Goal: Information Seeking & Learning: Learn about a topic

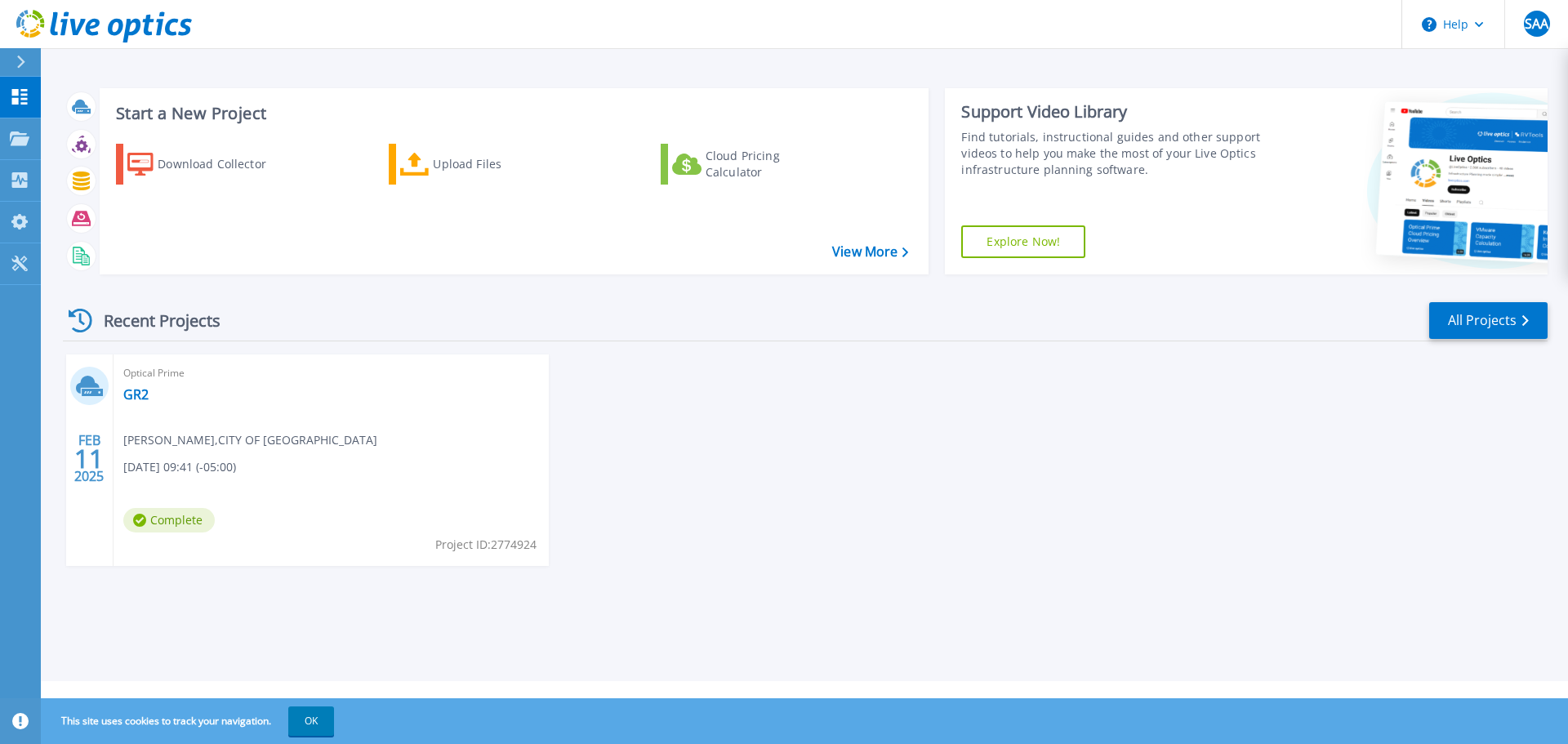
click at [237, 447] on div "Optical Prime GR2 Sheikh Ahad Ahmad , CITY OF LONDON 02/11/2025, 09:41 (-05:00)…" at bounding box center [331, 460] width 436 height 211
click at [138, 393] on link "GR2" at bounding box center [136, 395] width 25 height 16
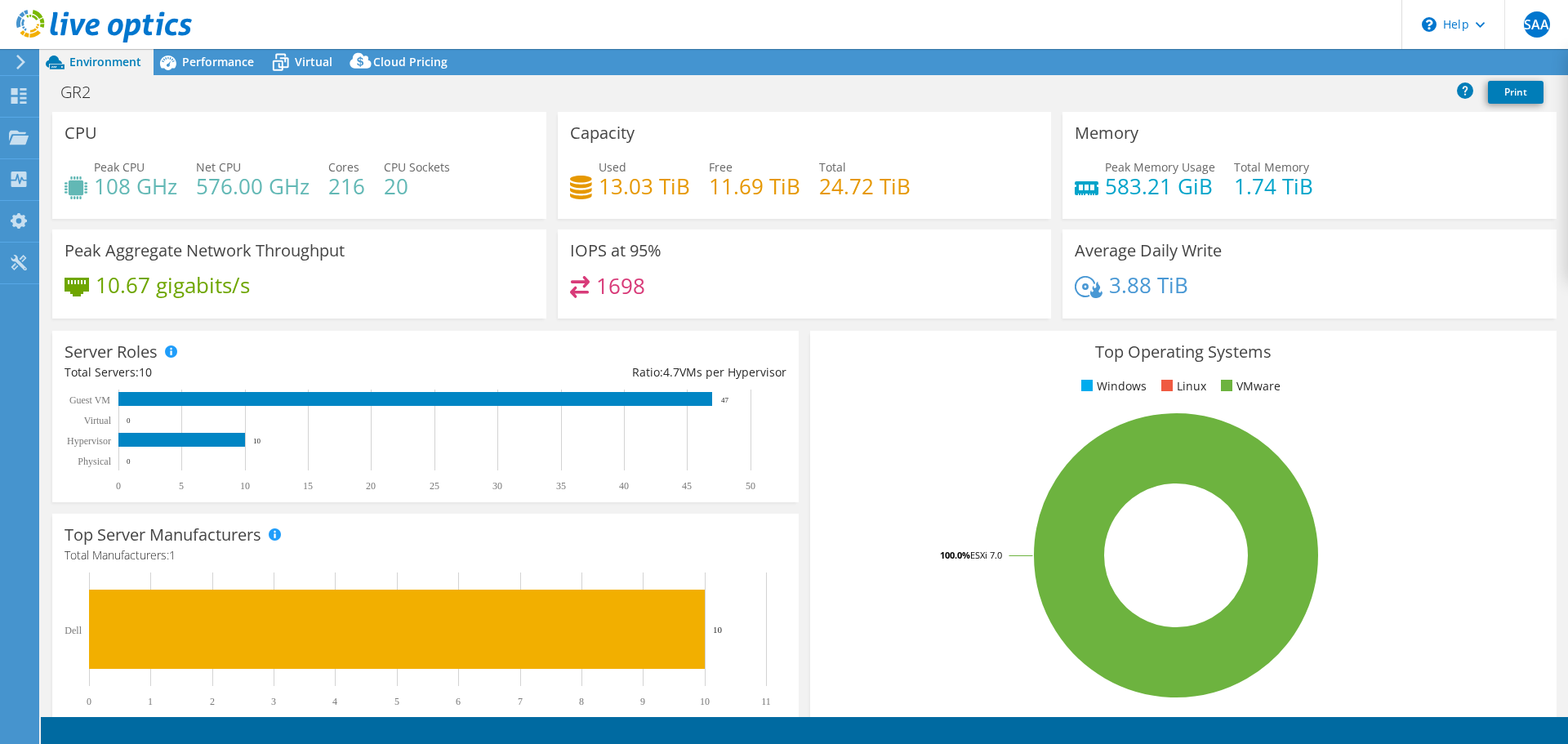
select select "USD"
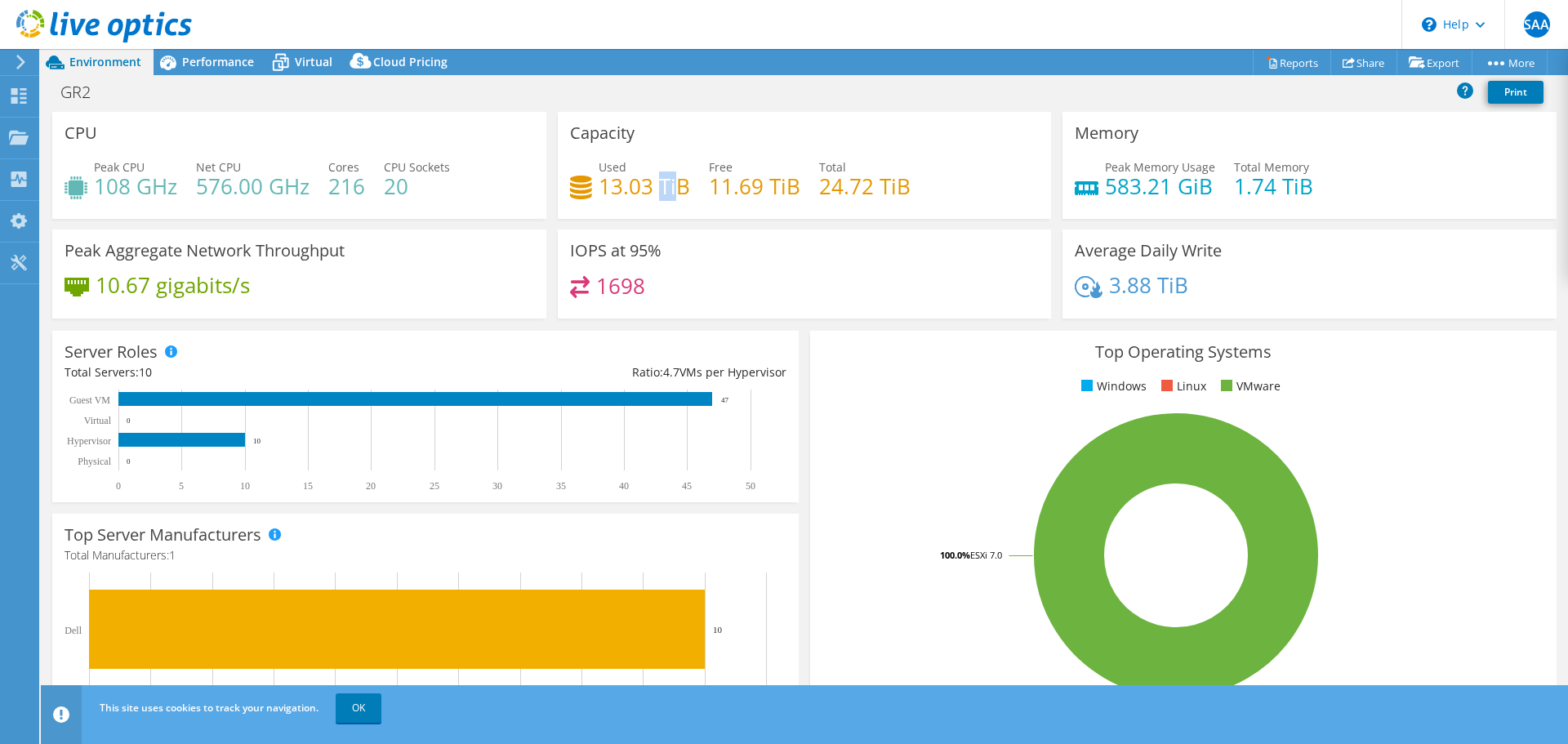
drag, startPoint x: 656, startPoint y: 192, endPoint x: 676, endPoint y: 195, distance: 20.2
click at [676, 195] on h4 "13.03 TiB" at bounding box center [644, 187] width 91 height 18
click at [674, 185] on h4 "13.03 TiB" at bounding box center [644, 187] width 91 height 18
drag, startPoint x: 657, startPoint y: 186, endPoint x: 680, endPoint y: 189, distance: 23.2
click at [680, 189] on h4 "13.03 TiB" at bounding box center [644, 187] width 91 height 18
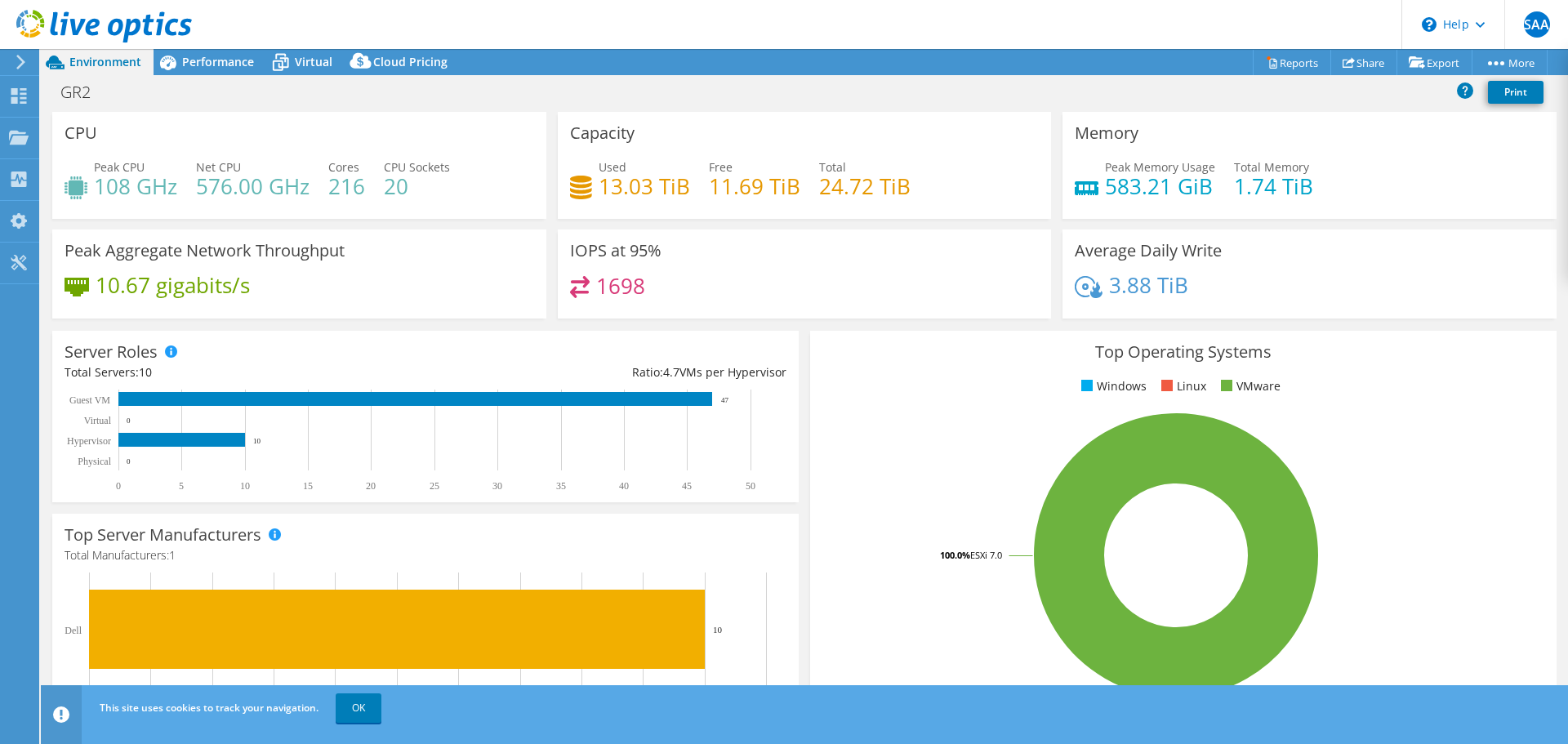
click at [772, 203] on div "Used 13.03 TiB Free 11.69 TiB Total 24.72 TiB" at bounding box center [805, 185] width 469 height 53
click at [302, 48] on header "SAA End User Sheikh Ahad Ahmad sahmad@london.ca CITY OF LONDON My Profile Log O…" at bounding box center [784, 25] width 1568 height 49
click at [294, 58] on icon at bounding box center [280, 62] width 29 height 29
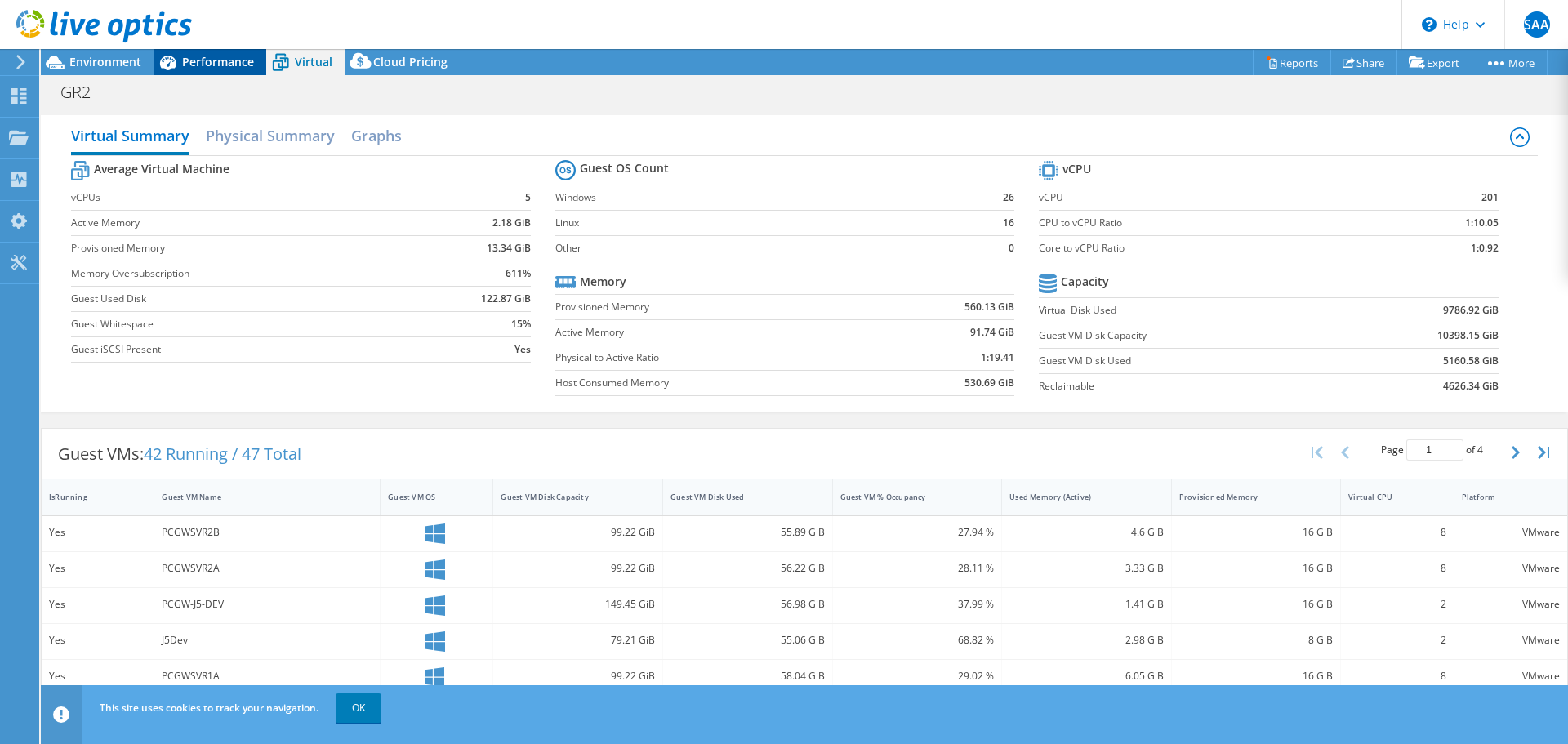
click at [214, 58] on span "Performance" at bounding box center [218, 62] width 71 height 16
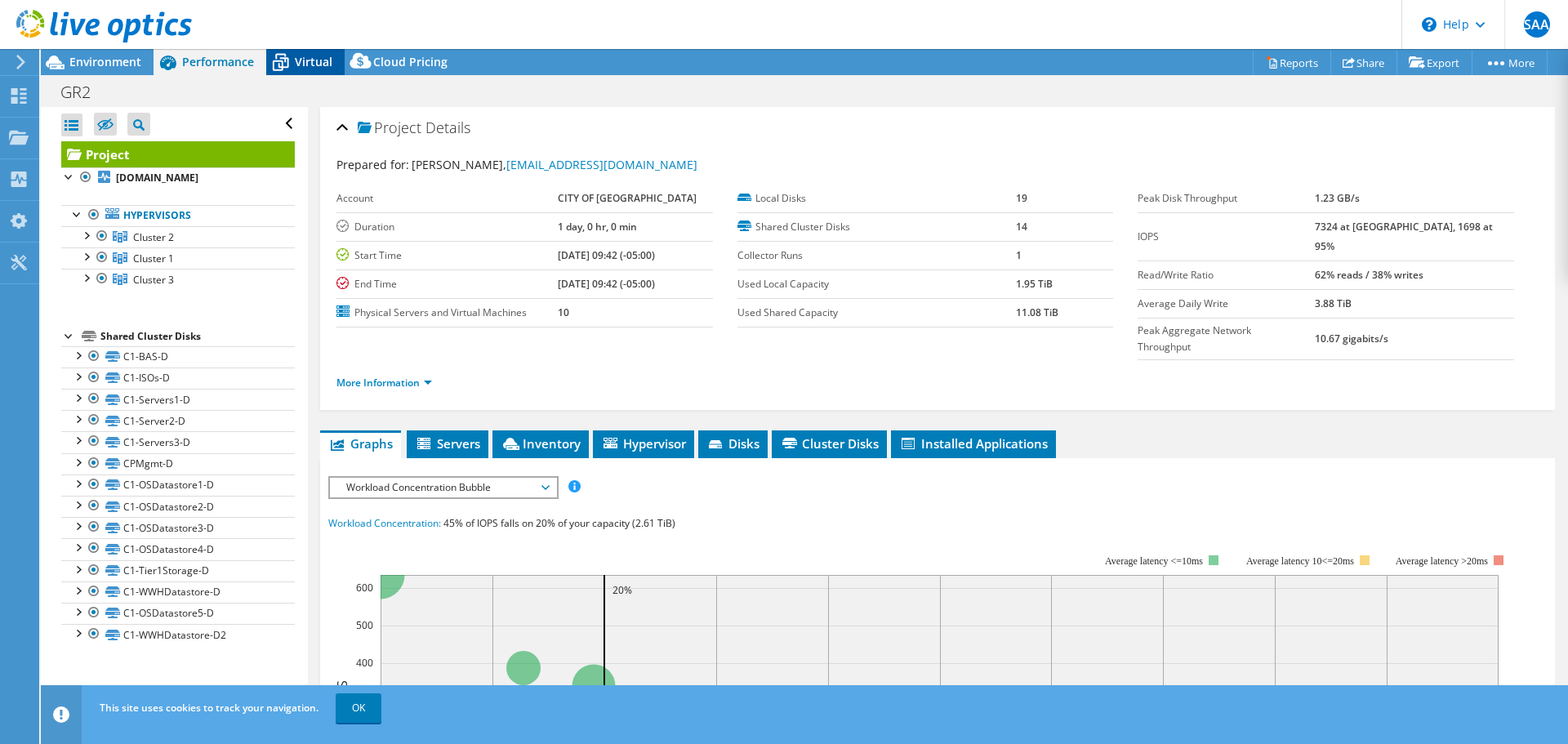
click at [302, 58] on span "Virtual" at bounding box center [314, 62] width 38 height 16
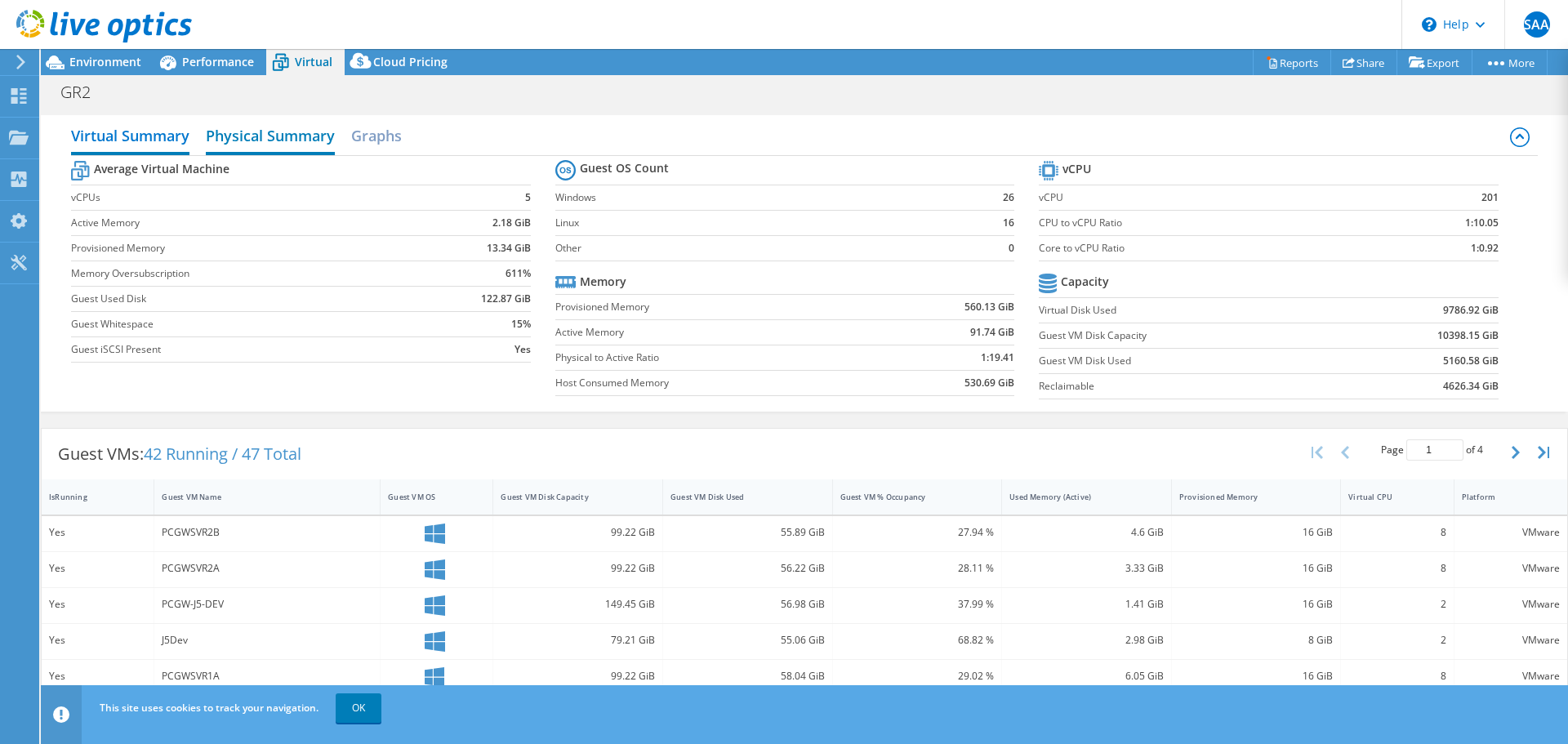
click at [250, 131] on h2 "Physical Summary" at bounding box center [270, 137] width 129 height 36
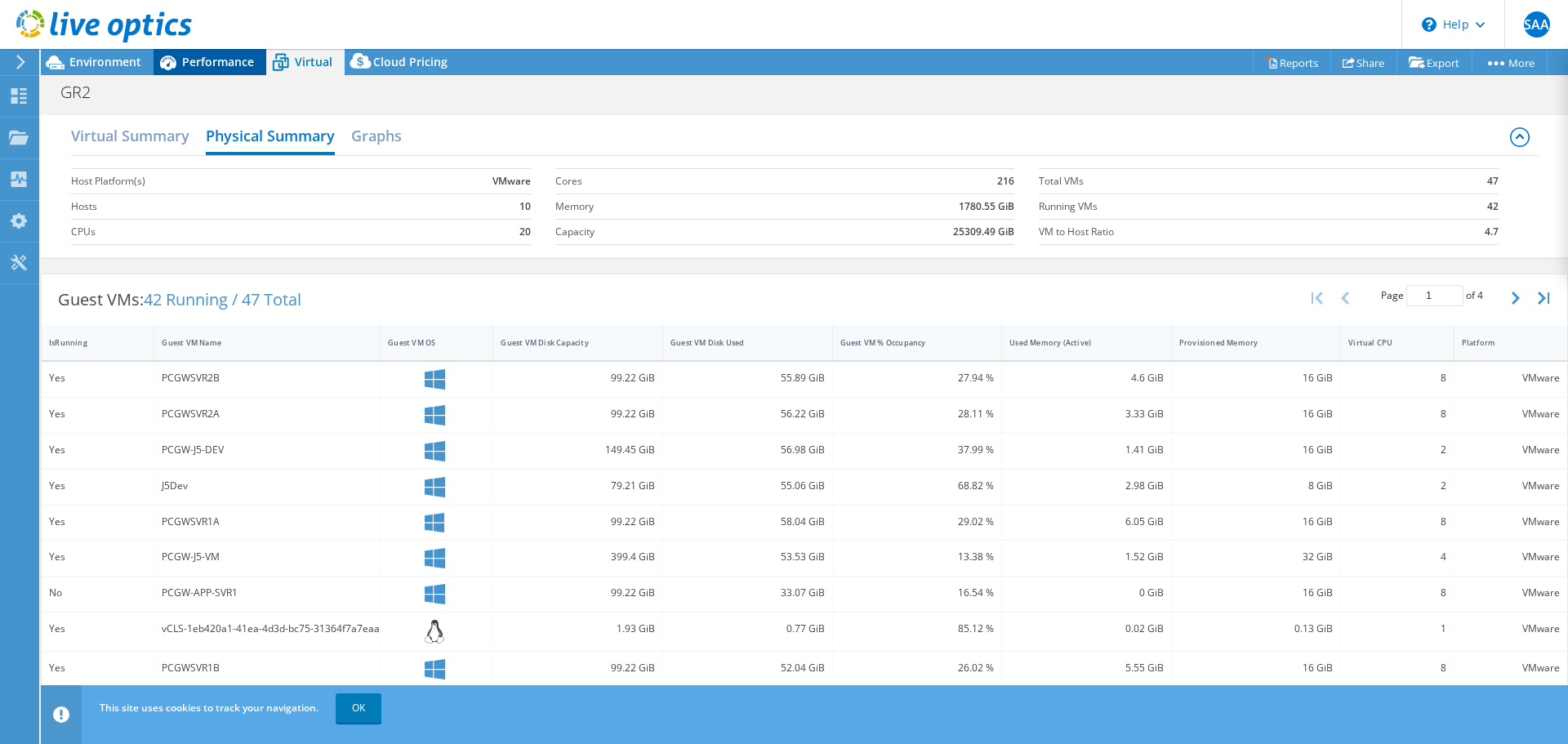
click at [238, 51] on div "Performance" at bounding box center [210, 62] width 113 height 26
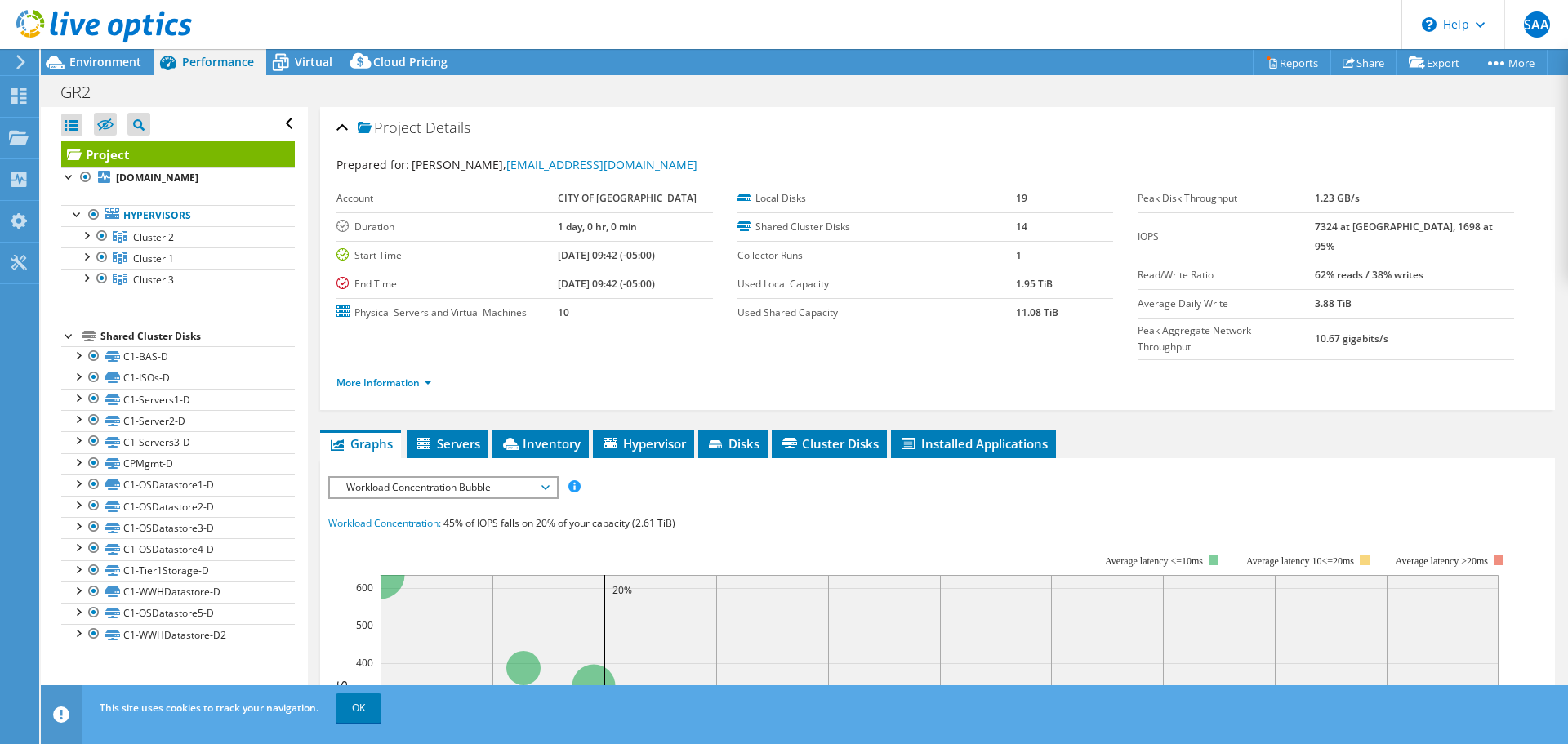
click at [113, 53] on div at bounding box center [96, 27] width 192 height 55
click at [103, 62] on span "Environment" at bounding box center [104, 62] width 71 height 16
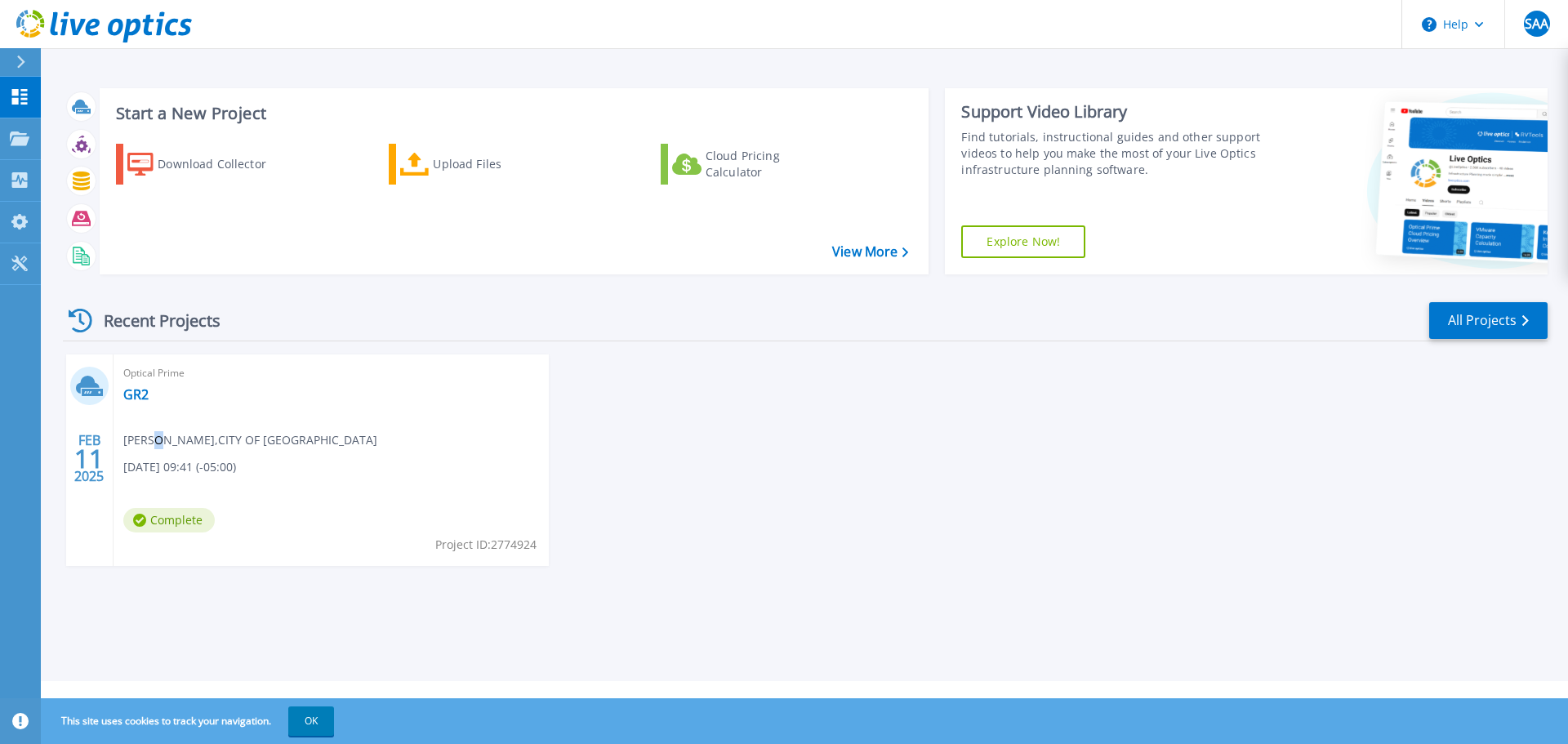
click at [157, 446] on span "Sheikh Ahad Ahmad , CITY OF LONDON" at bounding box center [250, 441] width 254 height 18
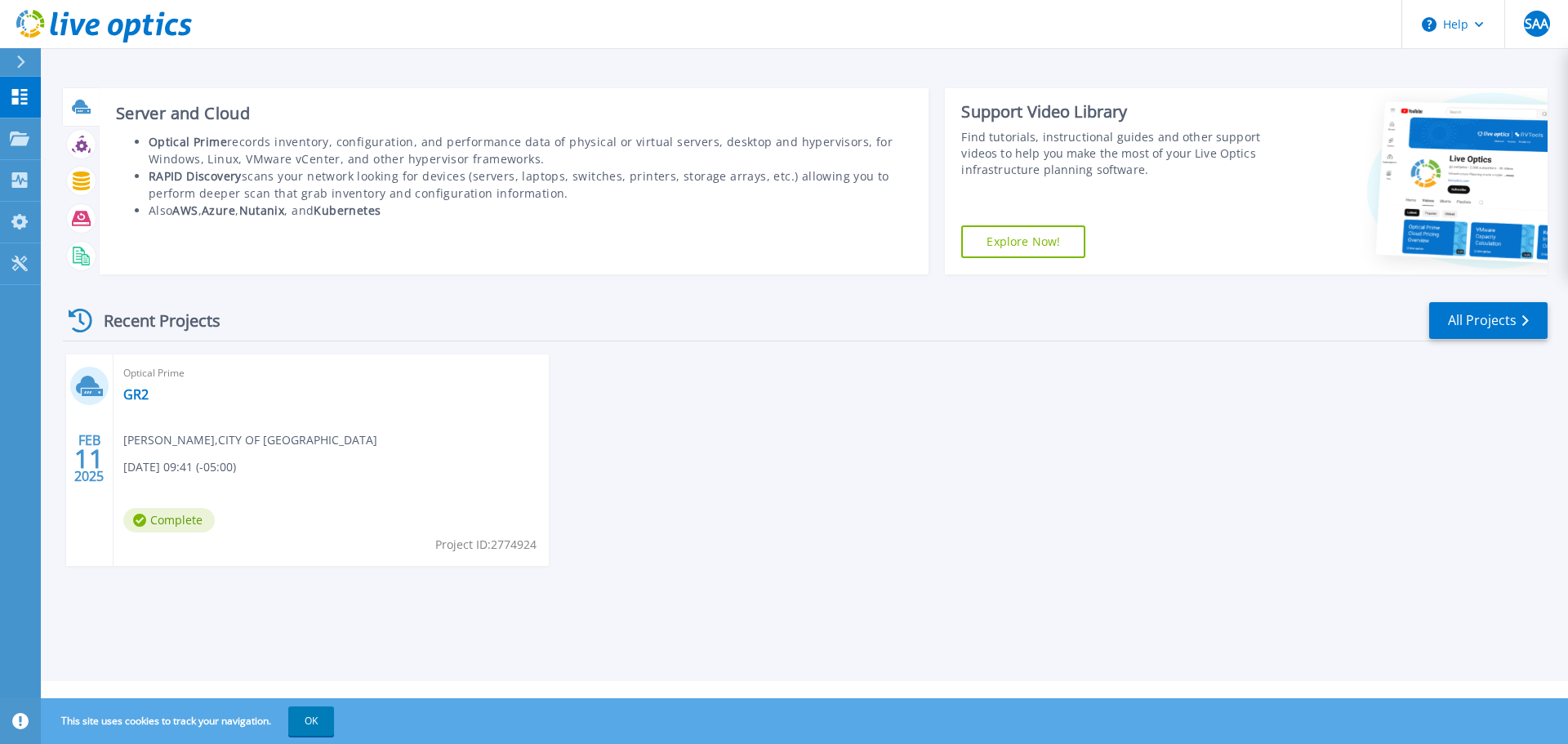
click at [90, 106] on icon at bounding box center [81, 106] width 19 height 19
click at [81, 113] on icon at bounding box center [83, 111] width 15 height 5
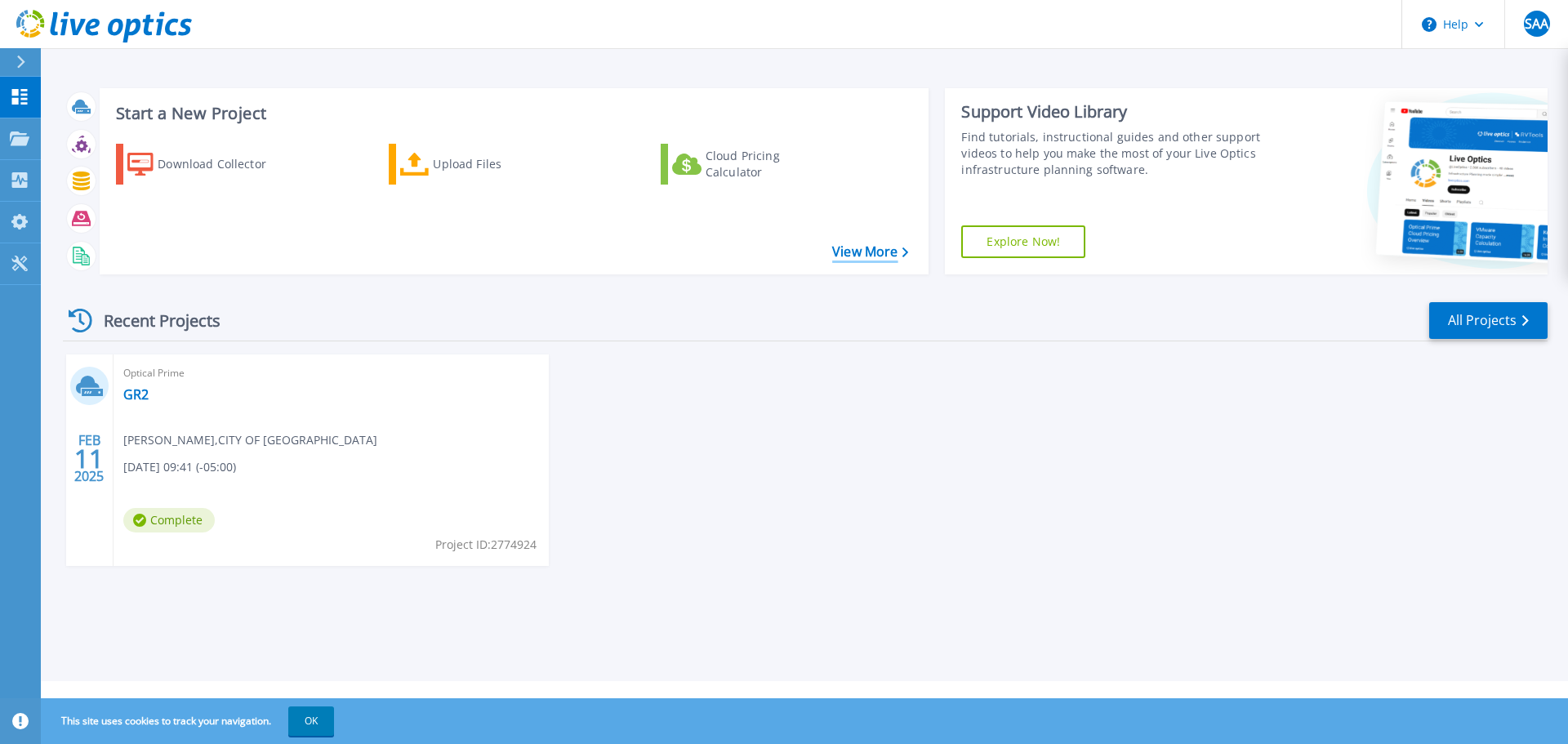
click at [871, 256] on link "View More" at bounding box center [870, 252] width 76 height 16
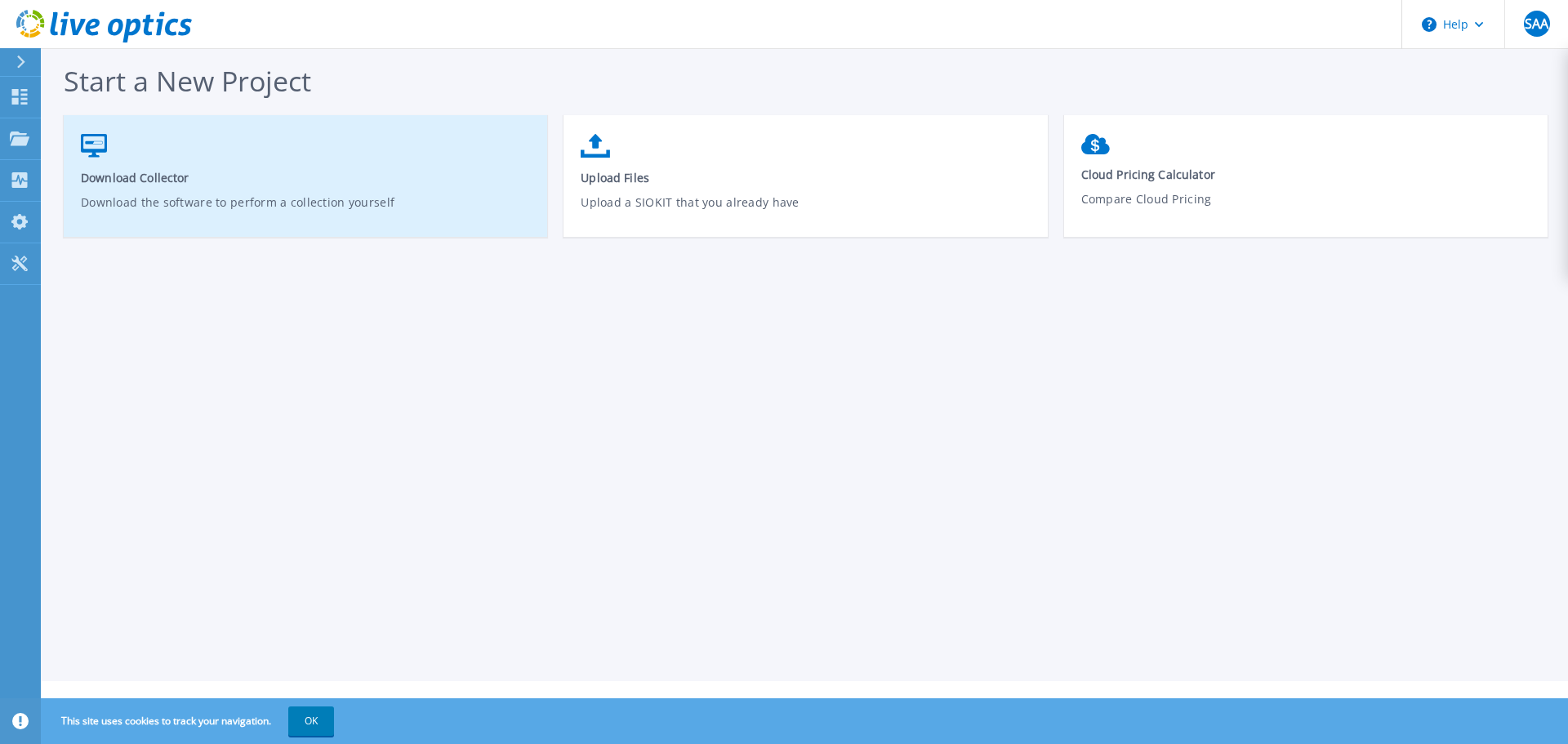
click at [136, 171] on span "Download Collector" at bounding box center [306, 178] width 450 height 16
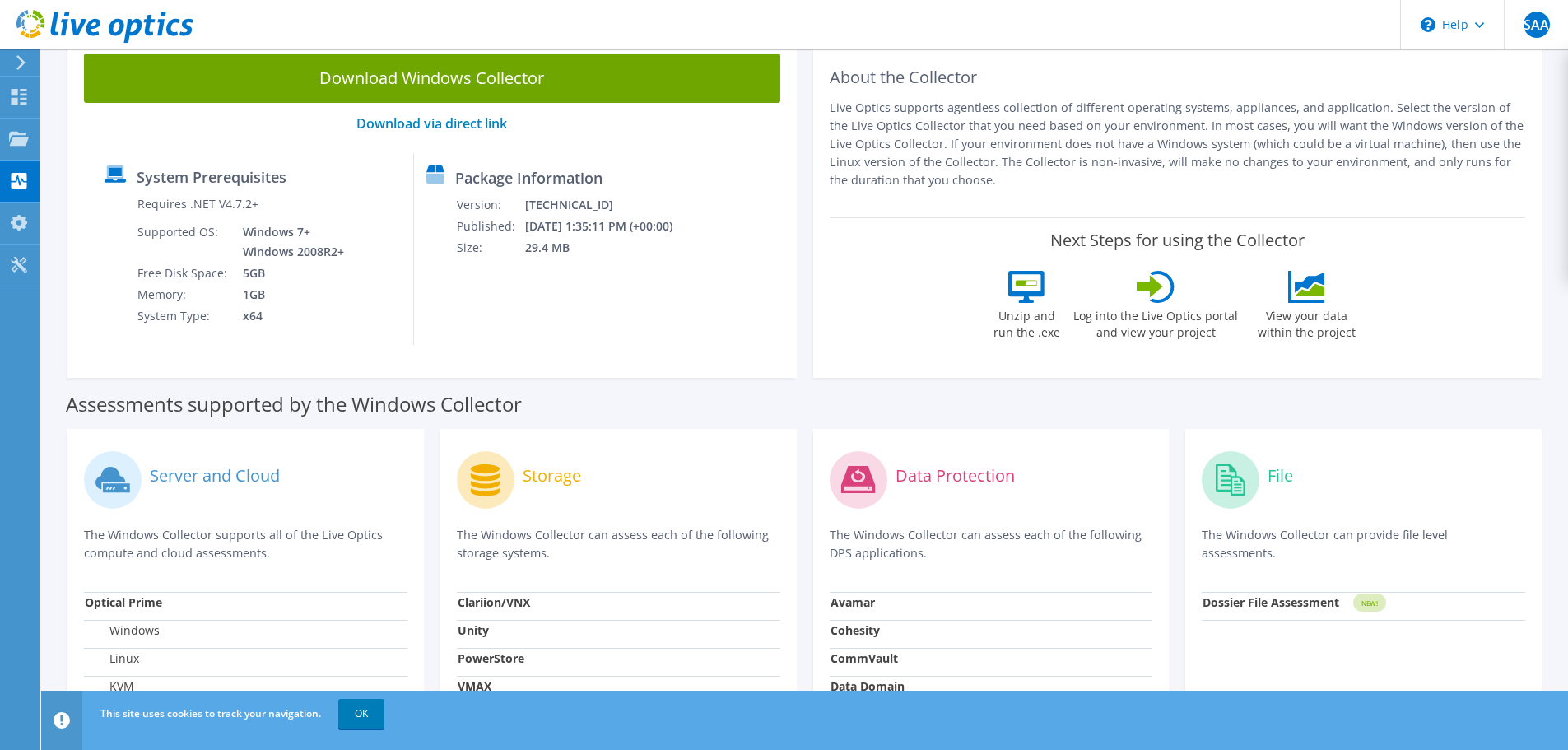
scroll to position [119, 0]
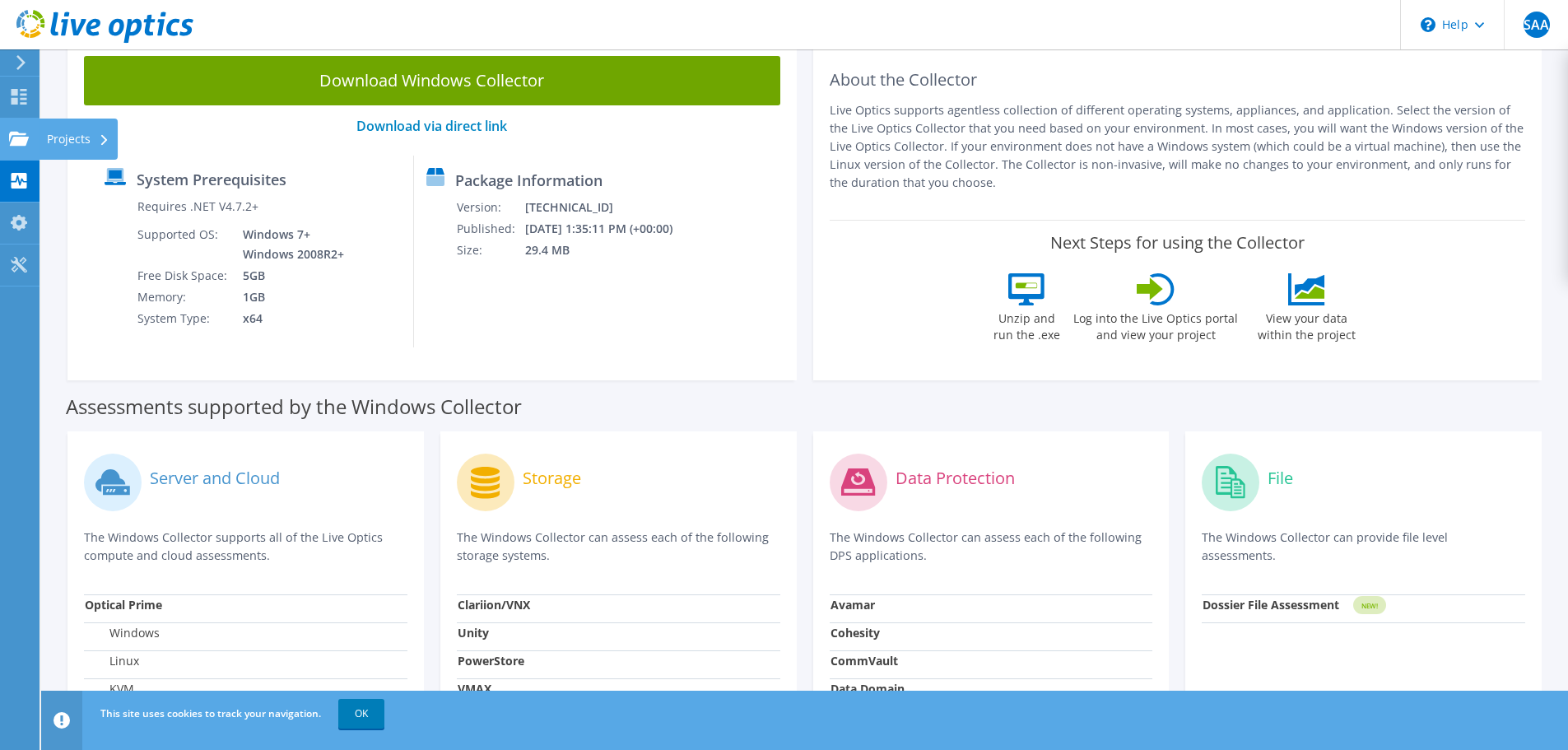
click at [17, 138] on use at bounding box center [19, 138] width 20 height 14
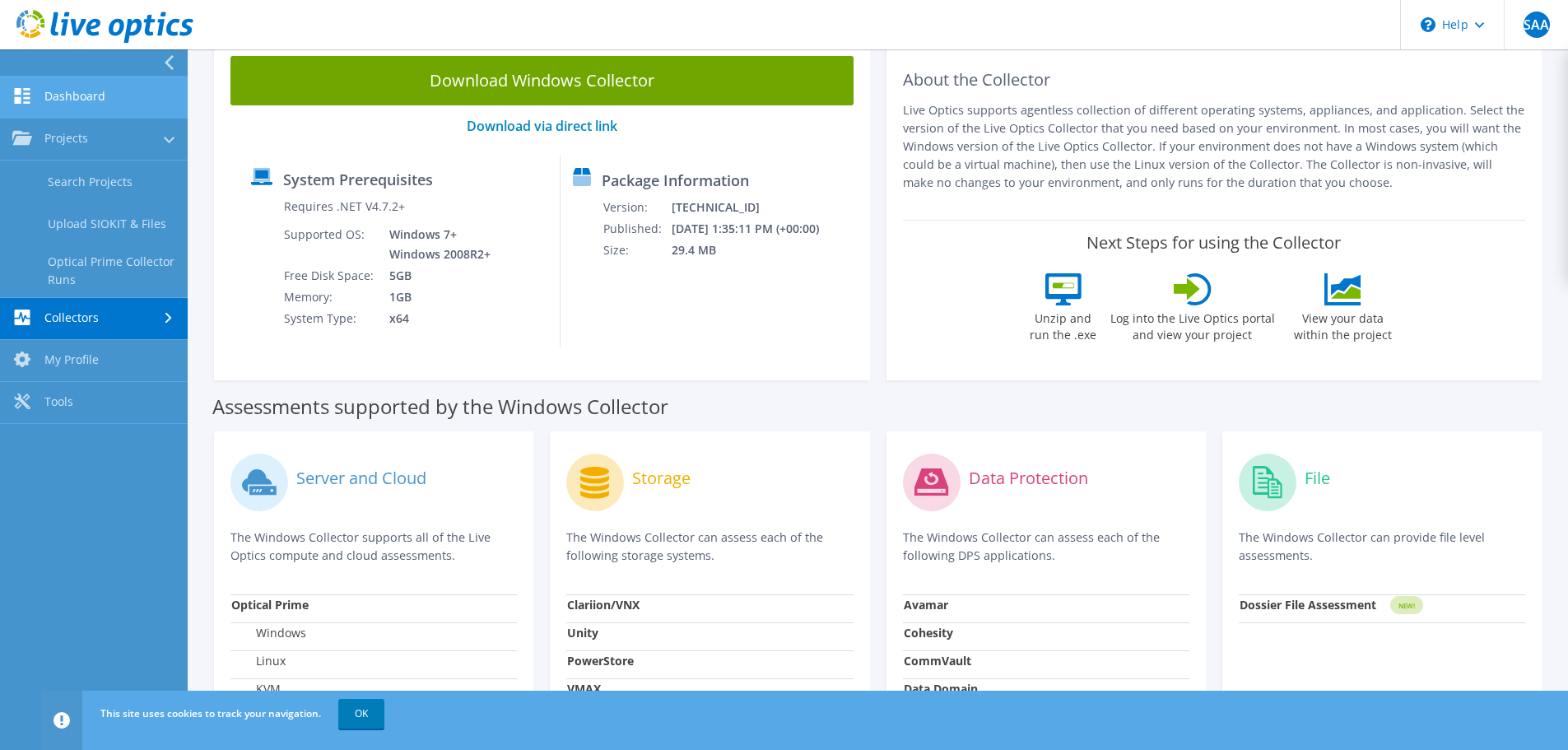
click at [66, 85] on link "Dashboard" at bounding box center [94, 97] width 188 height 42
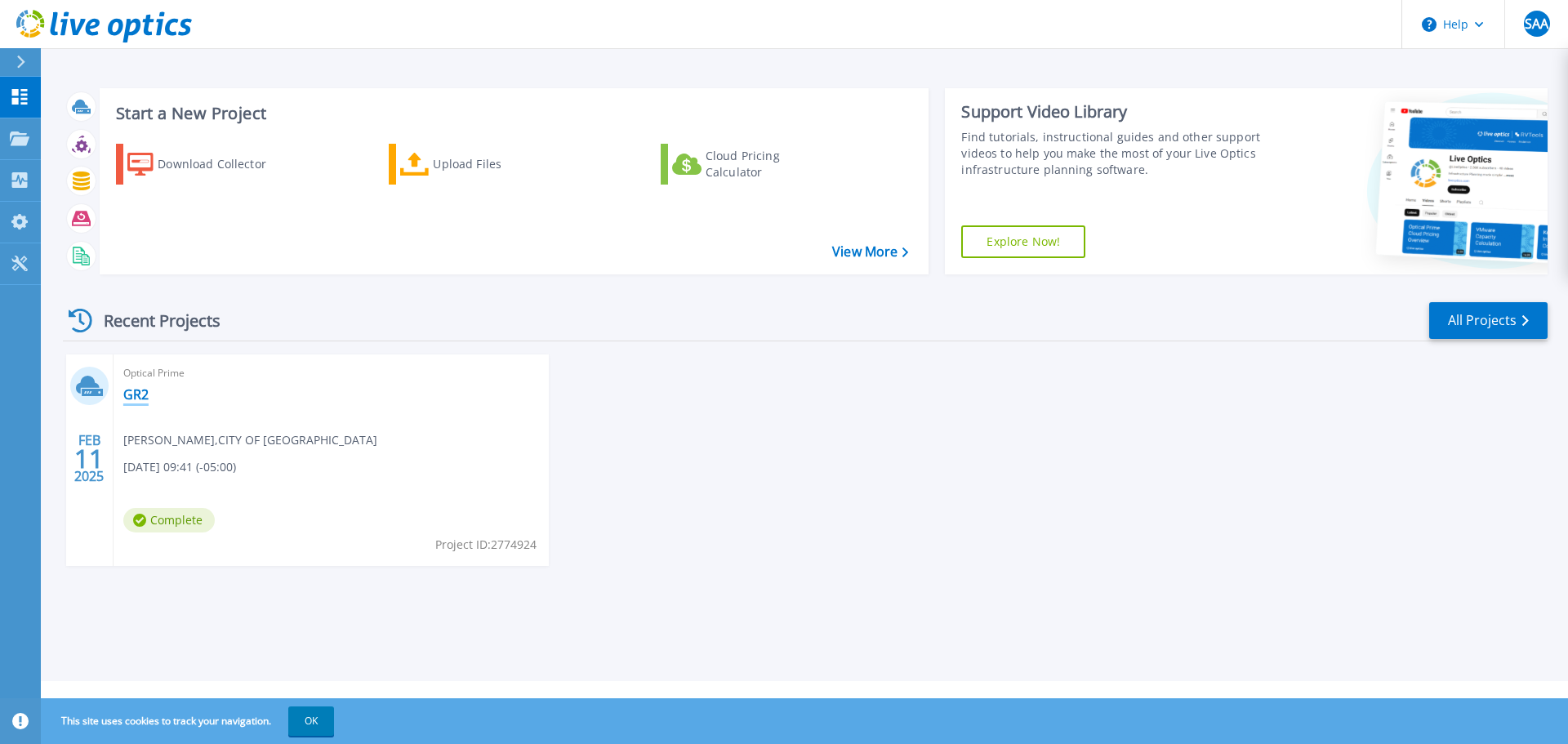
click at [136, 395] on link "GR2" at bounding box center [136, 395] width 25 height 16
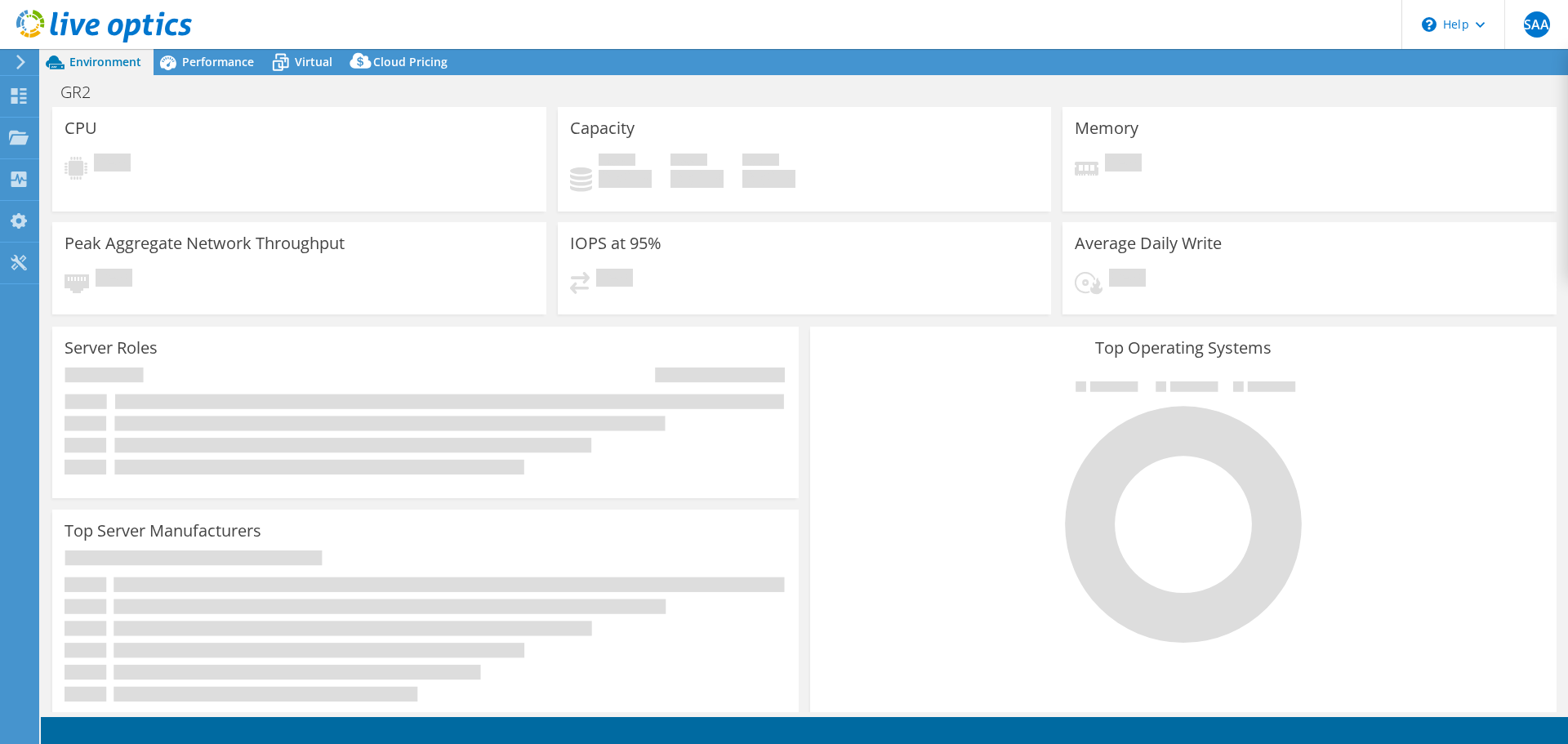
select select "USD"
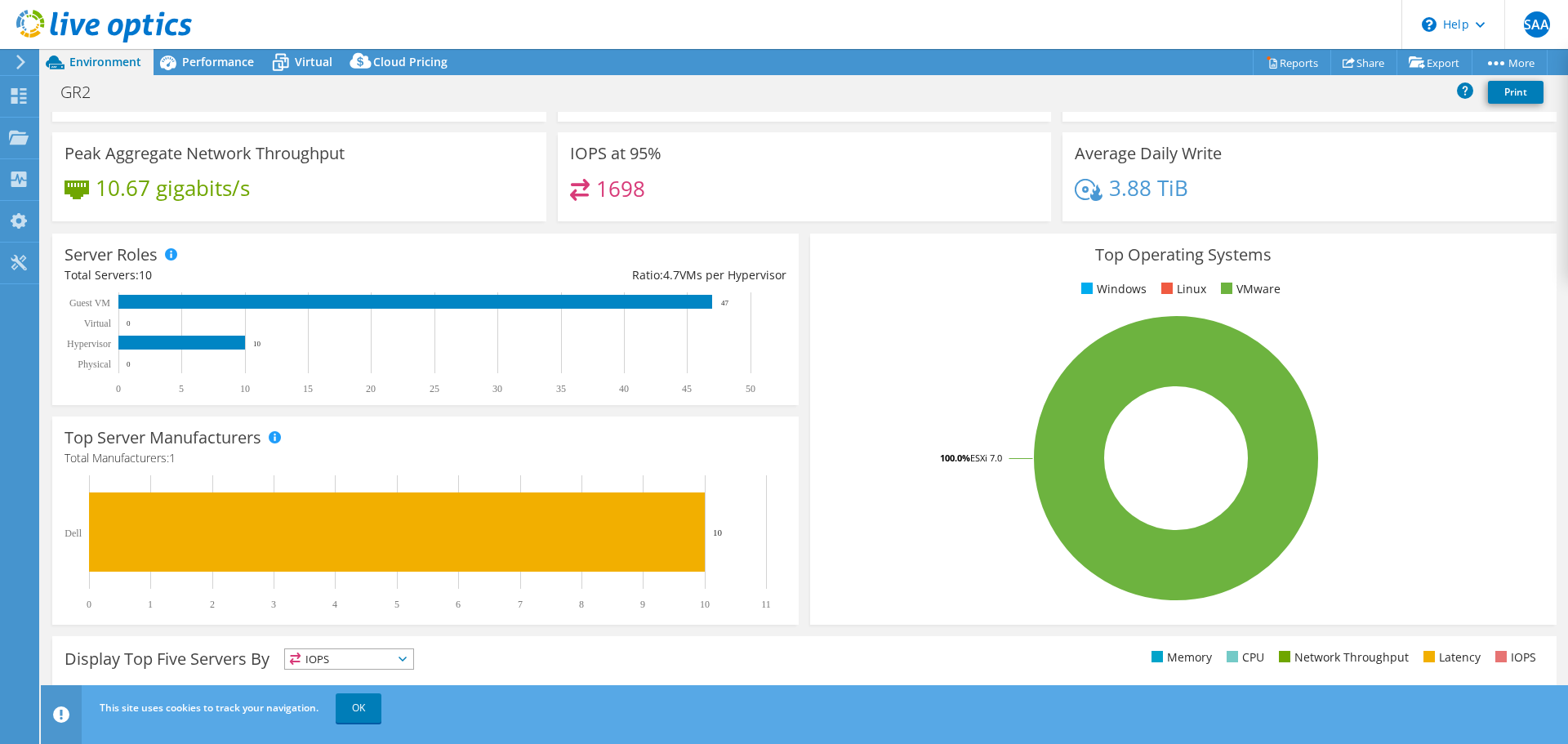
scroll to position [95, 0]
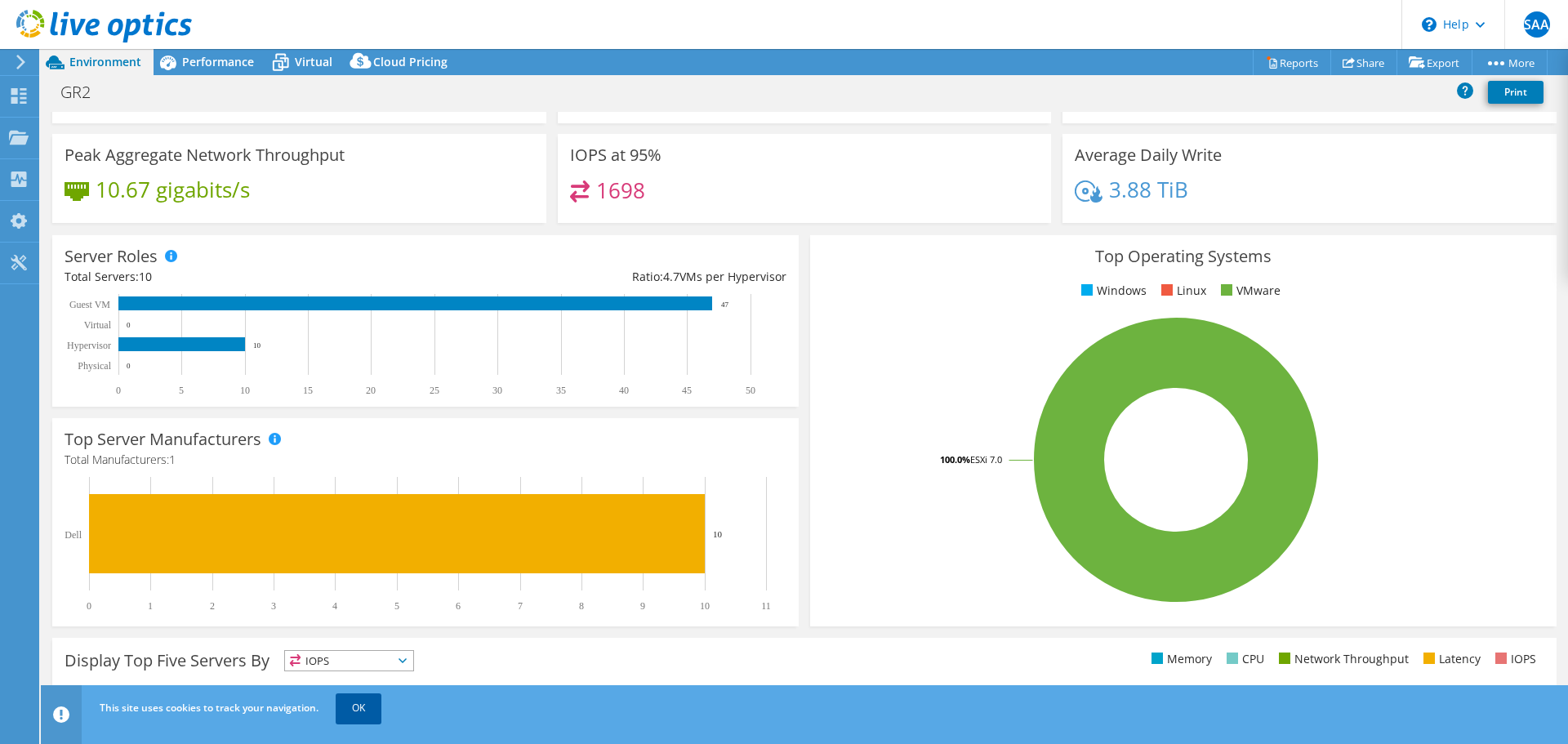
click at [358, 708] on link "OK" at bounding box center [358, 709] width 46 height 30
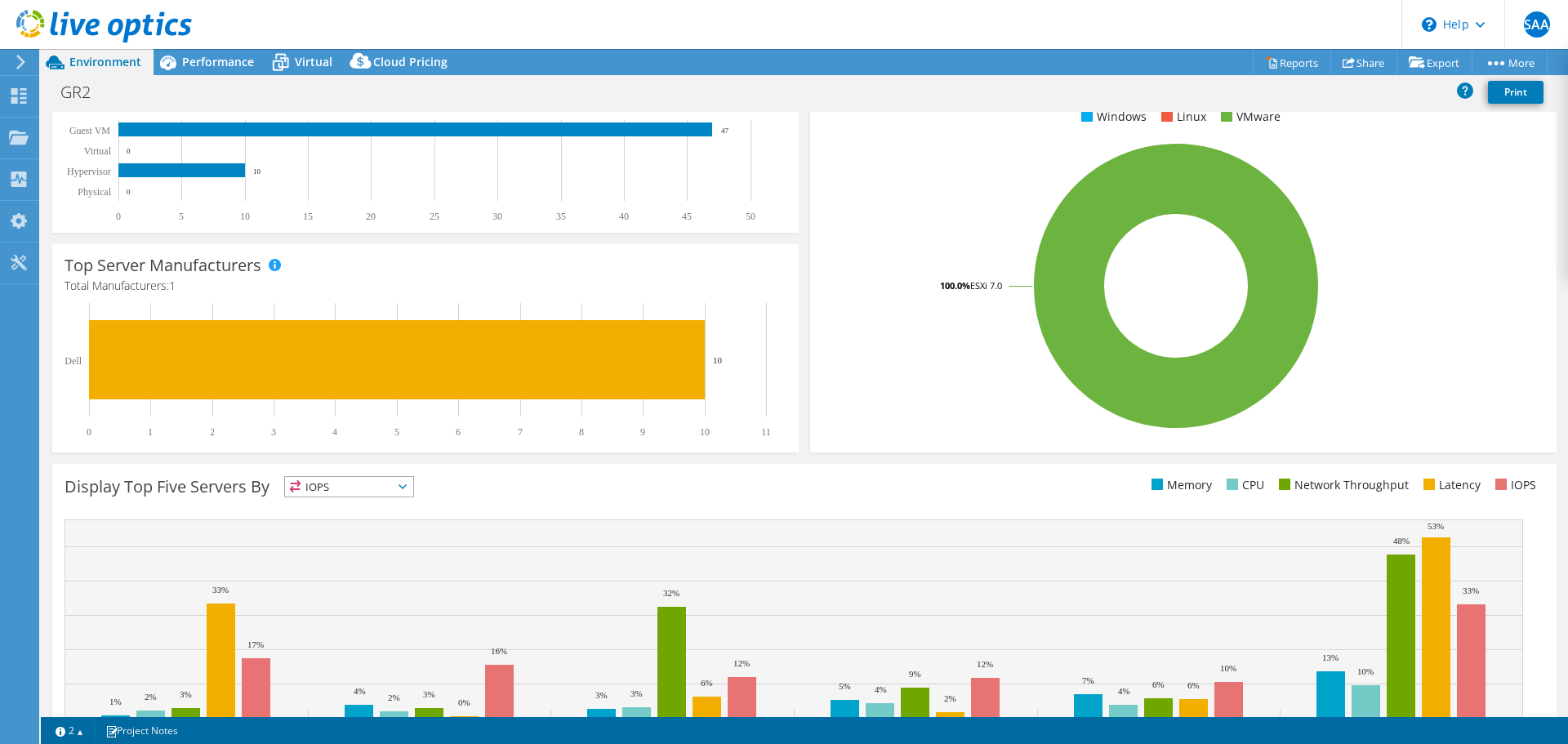
scroll to position [340, 0]
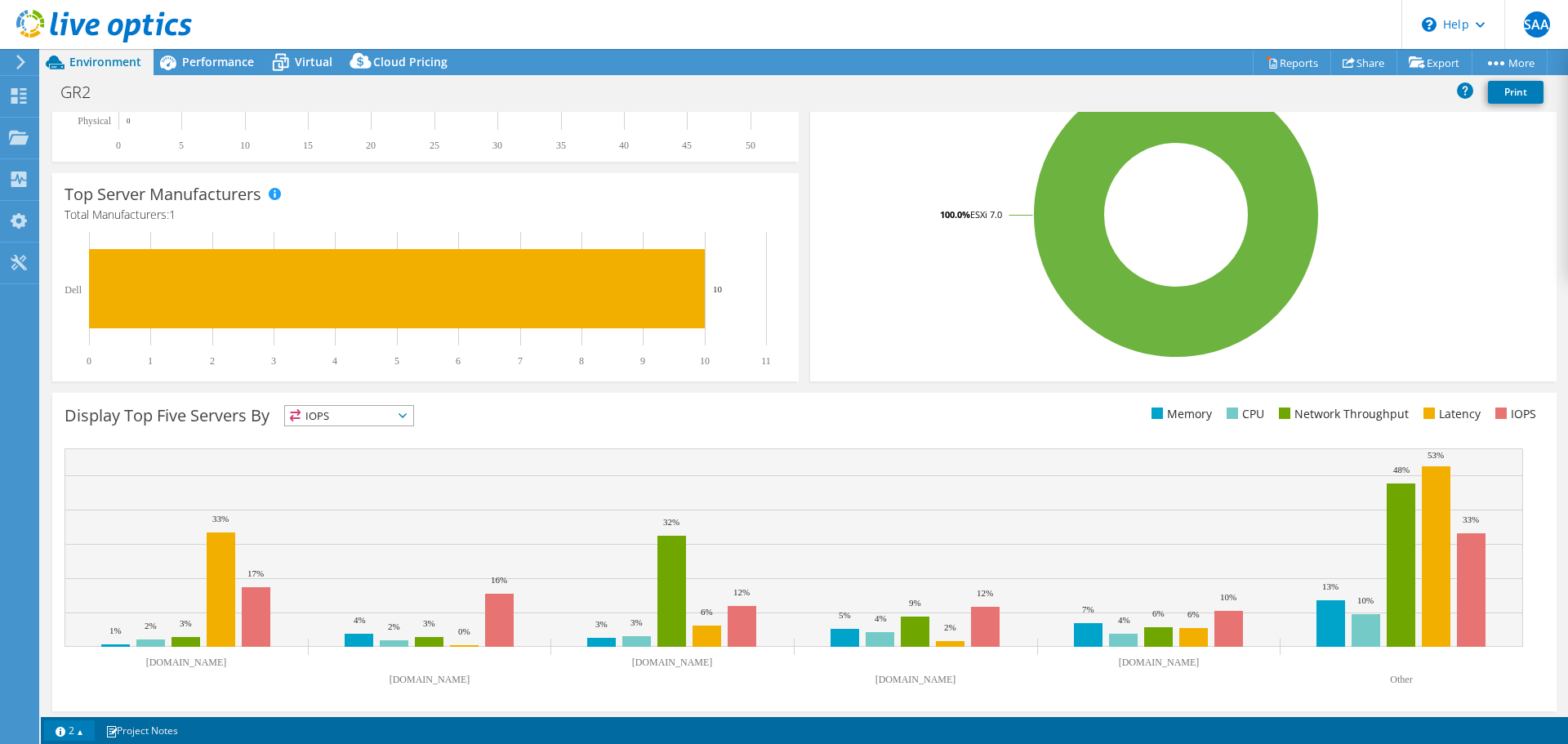
click at [71, 730] on link "2" at bounding box center [70, 731] width 51 height 21
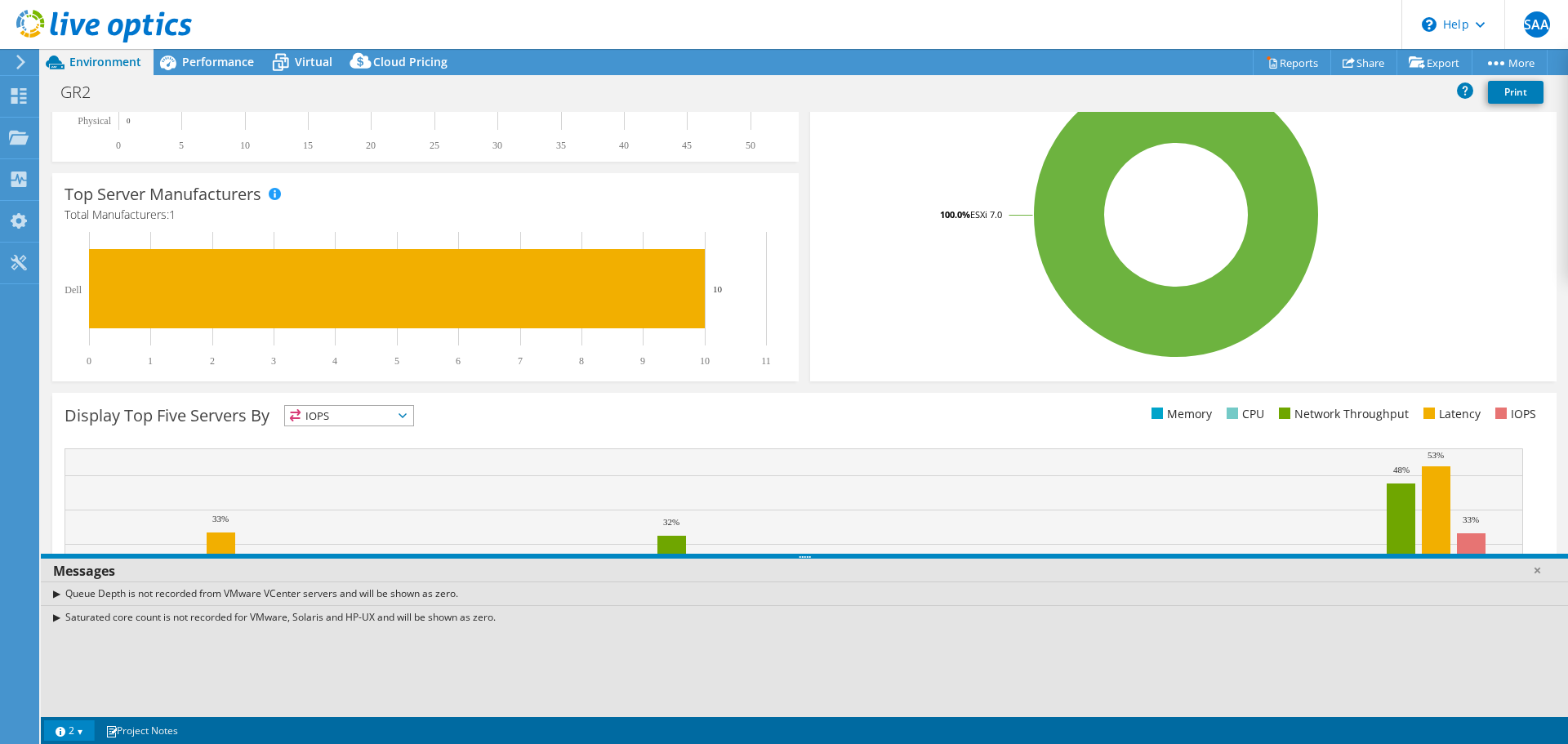
click at [71, 723] on link "2" at bounding box center [70, 731] width 51 height 21
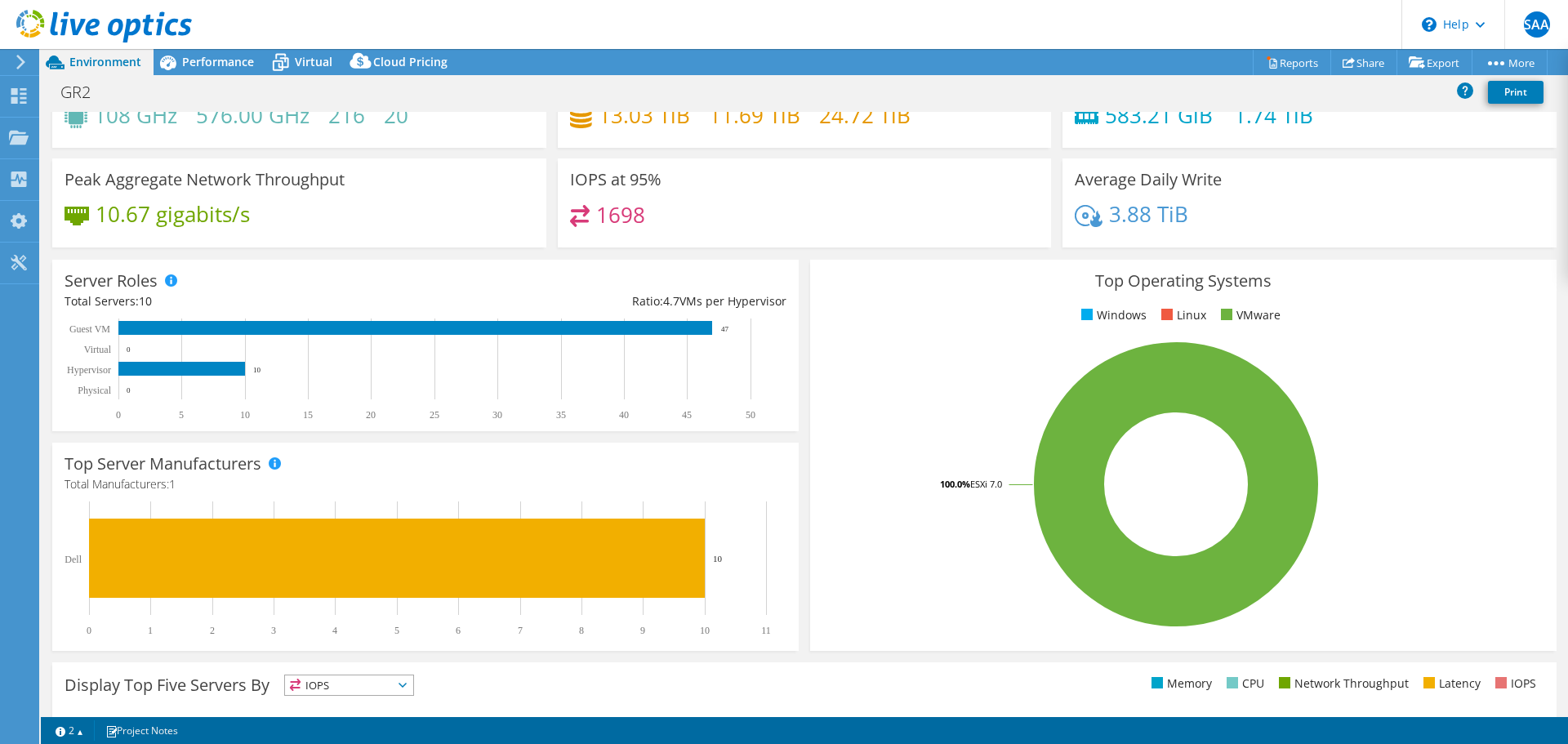
scroll to position [14, 0]
